Goal: Task Accomplishment & Management: Manage account settings

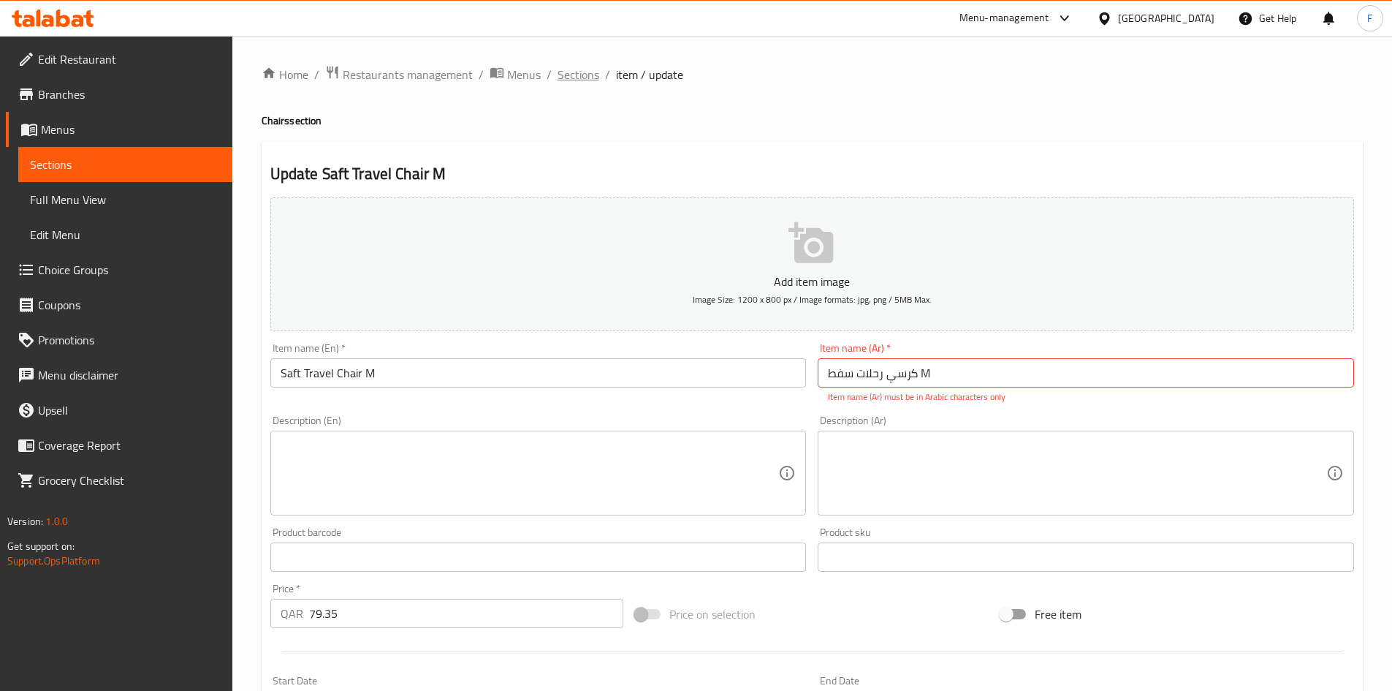
click at [579, 68] on span "Sections" at bounding box center [579, 75] width 42 height 18
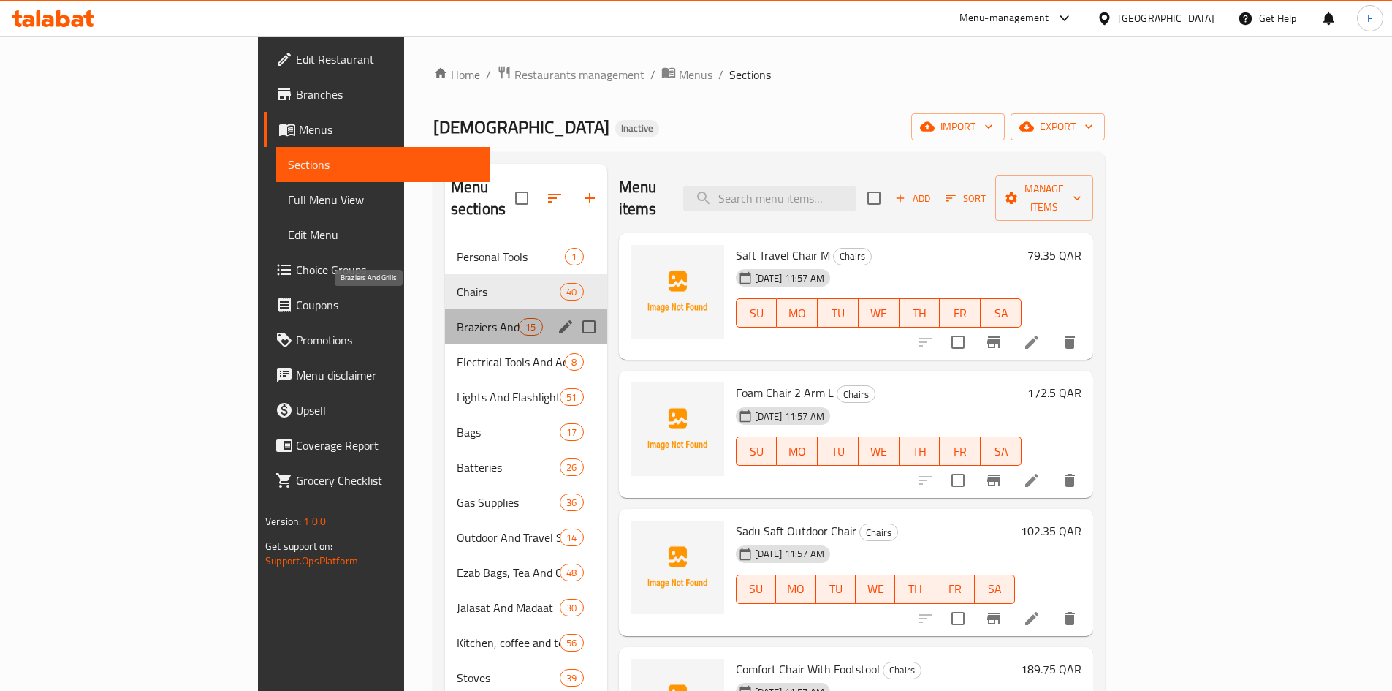
click at [457, 318] on span "Braziers And Grills" at bounding box center [488, 327] width 62 height 18
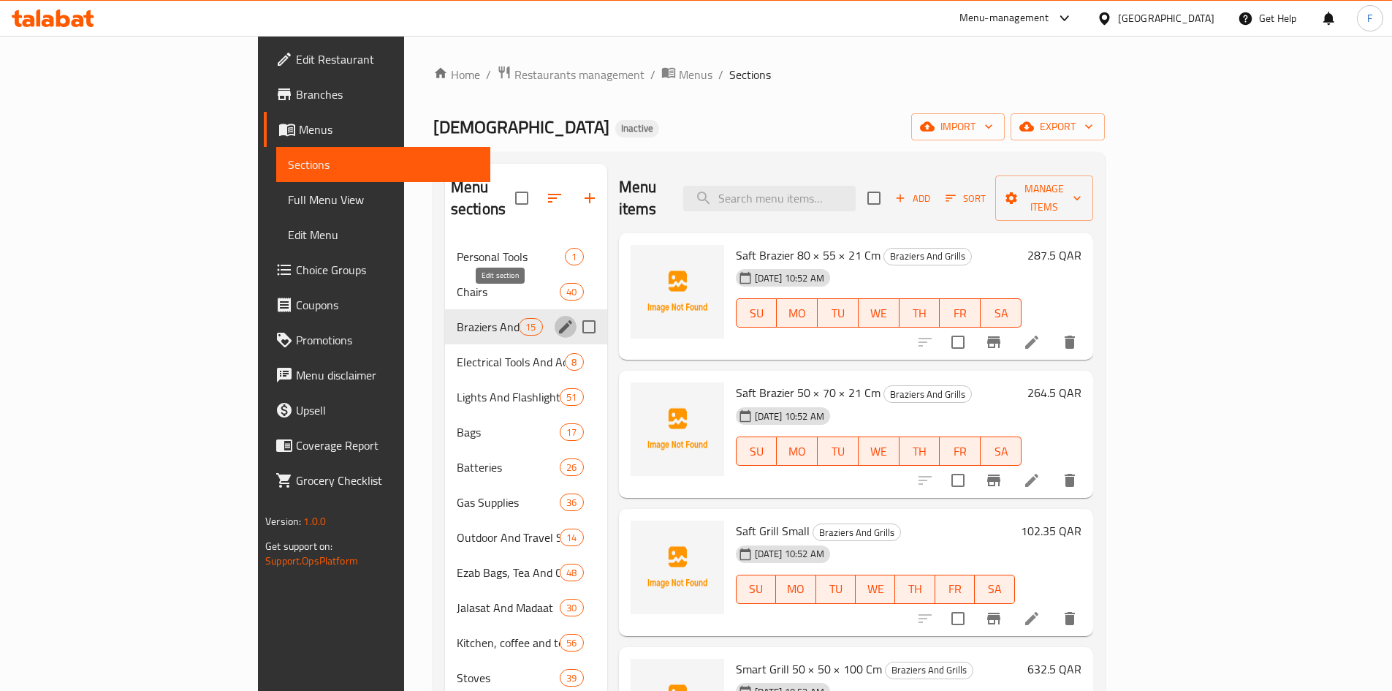
click at [557, 318] on icon "edit" at bounding box center [566, 327] width 18 height 18
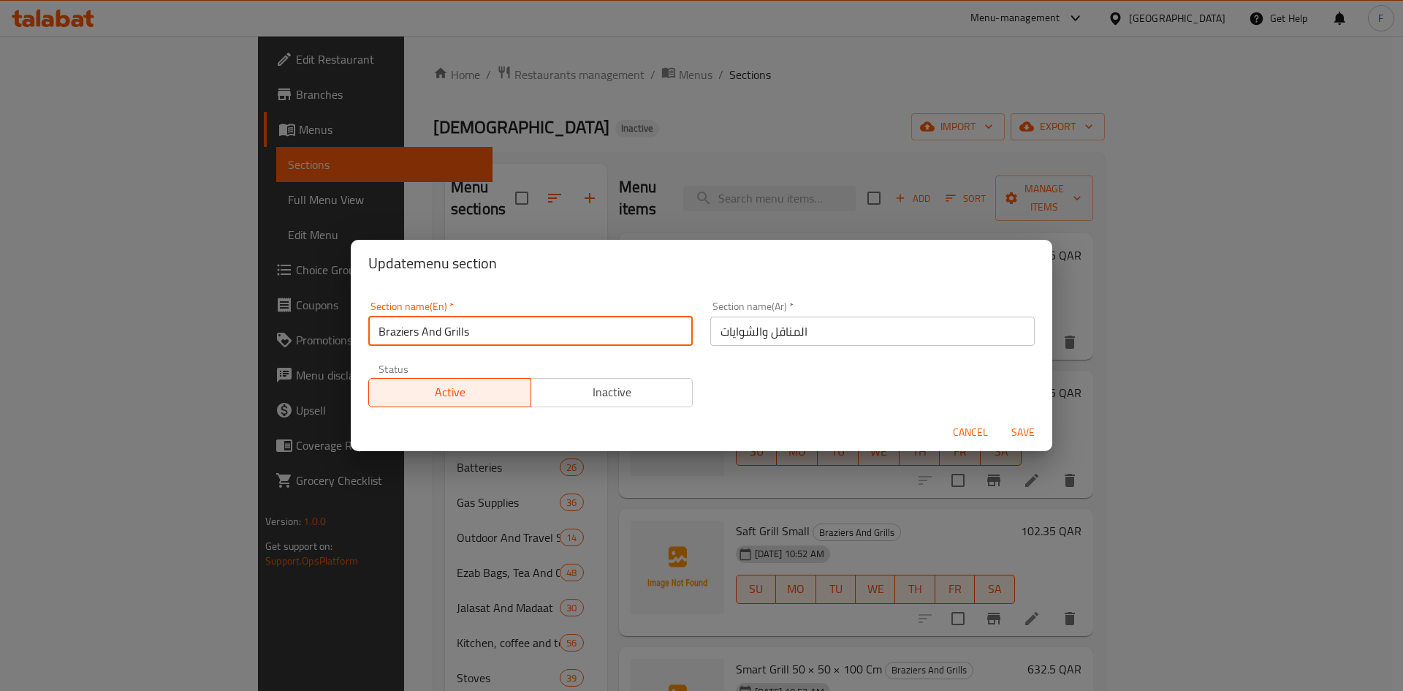
drag, startPoint x: 490, startPoint y: 333, endPoint x: 373, endPoint y: 328, distance: 116.3
click at [373, 328] on input "Braziers And Grills" at bounding box center [530, 330] width 324 height 29
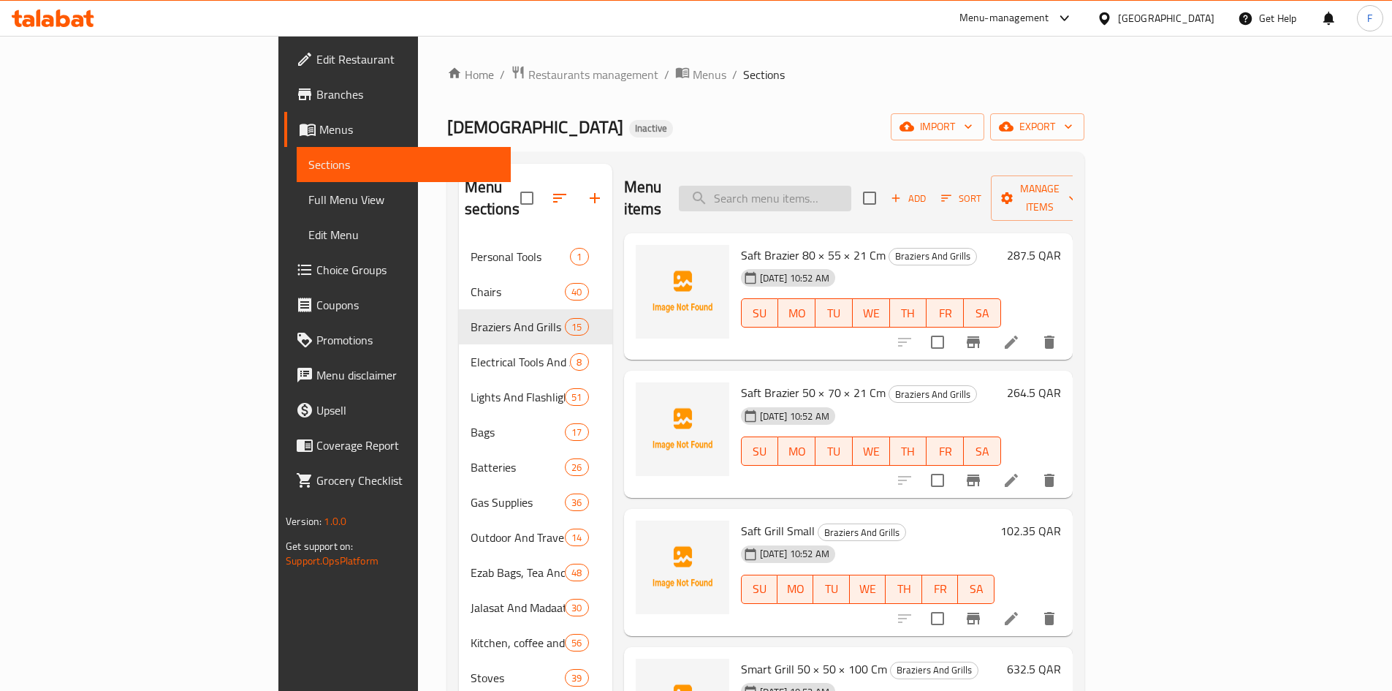
click at [851, 191] on input "search" at bounding box center [765, 199] width 172 height 26
paste input "دوه شبك"
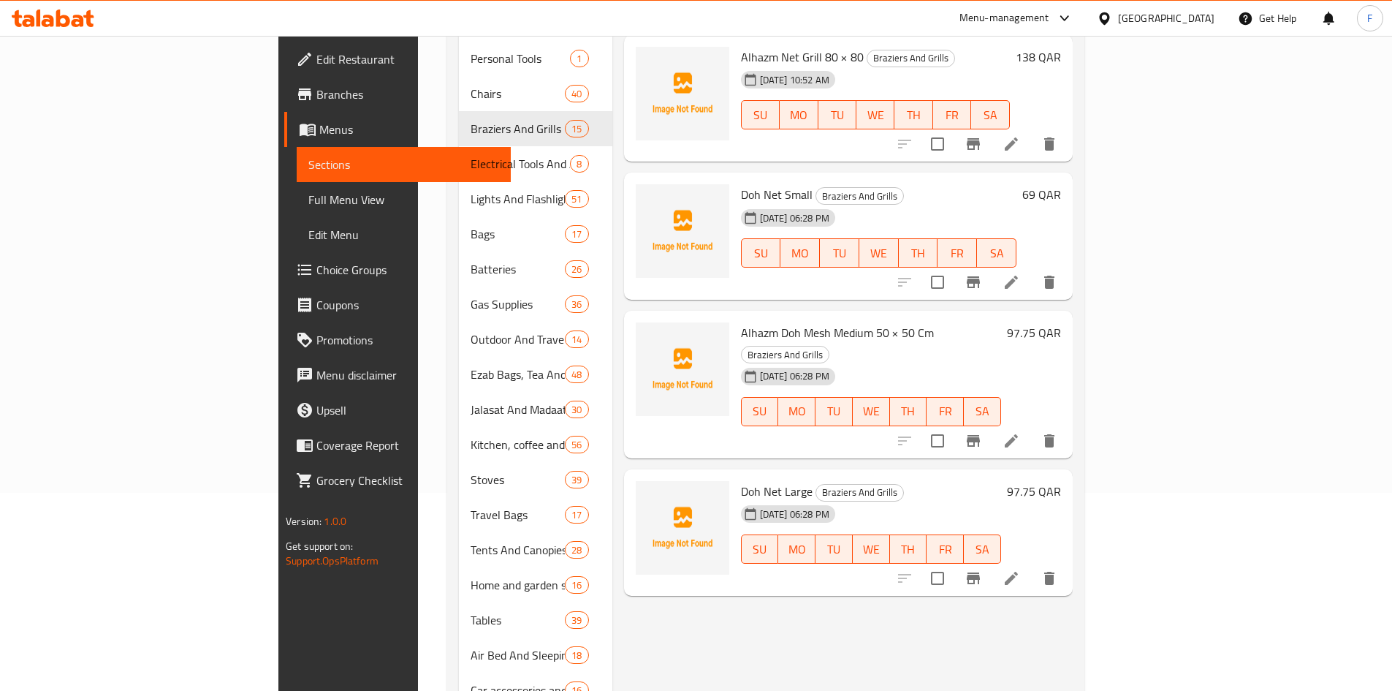
scroll to position [53, 0]
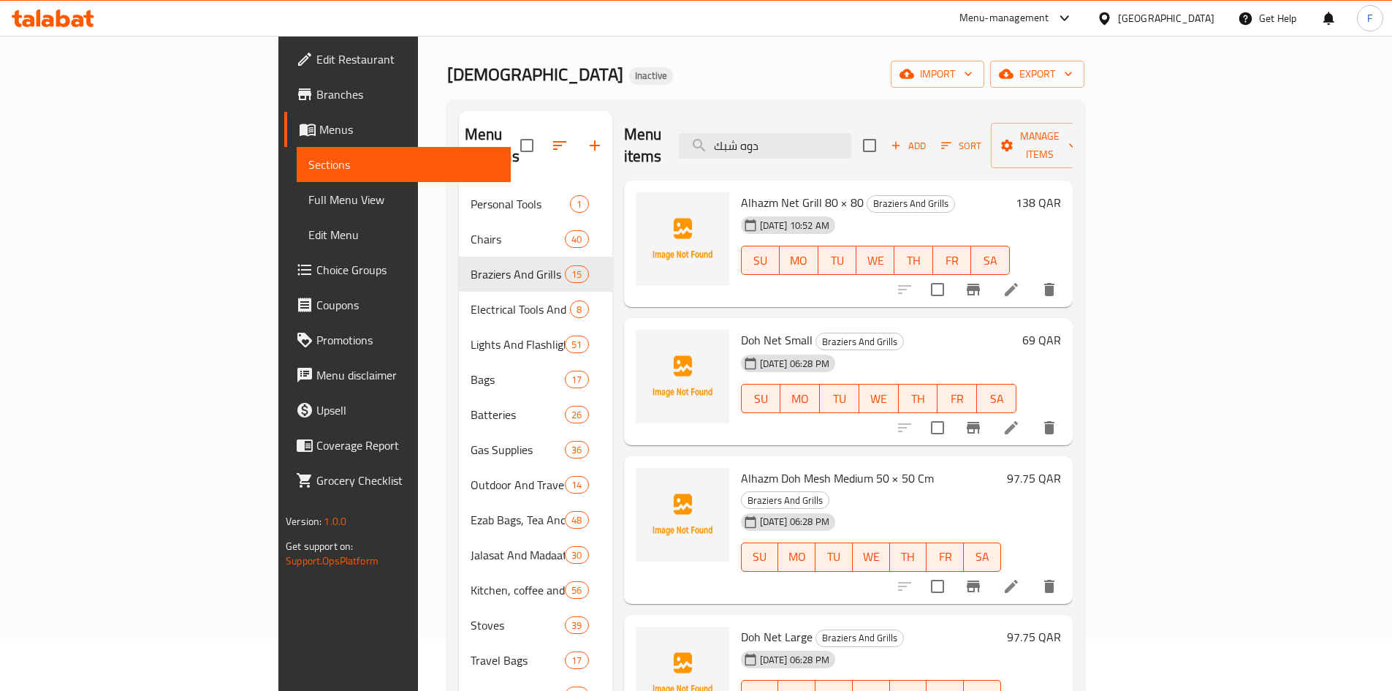
type input "دوه شبك"
